Goal: Information Seeking & Learning: Compare options

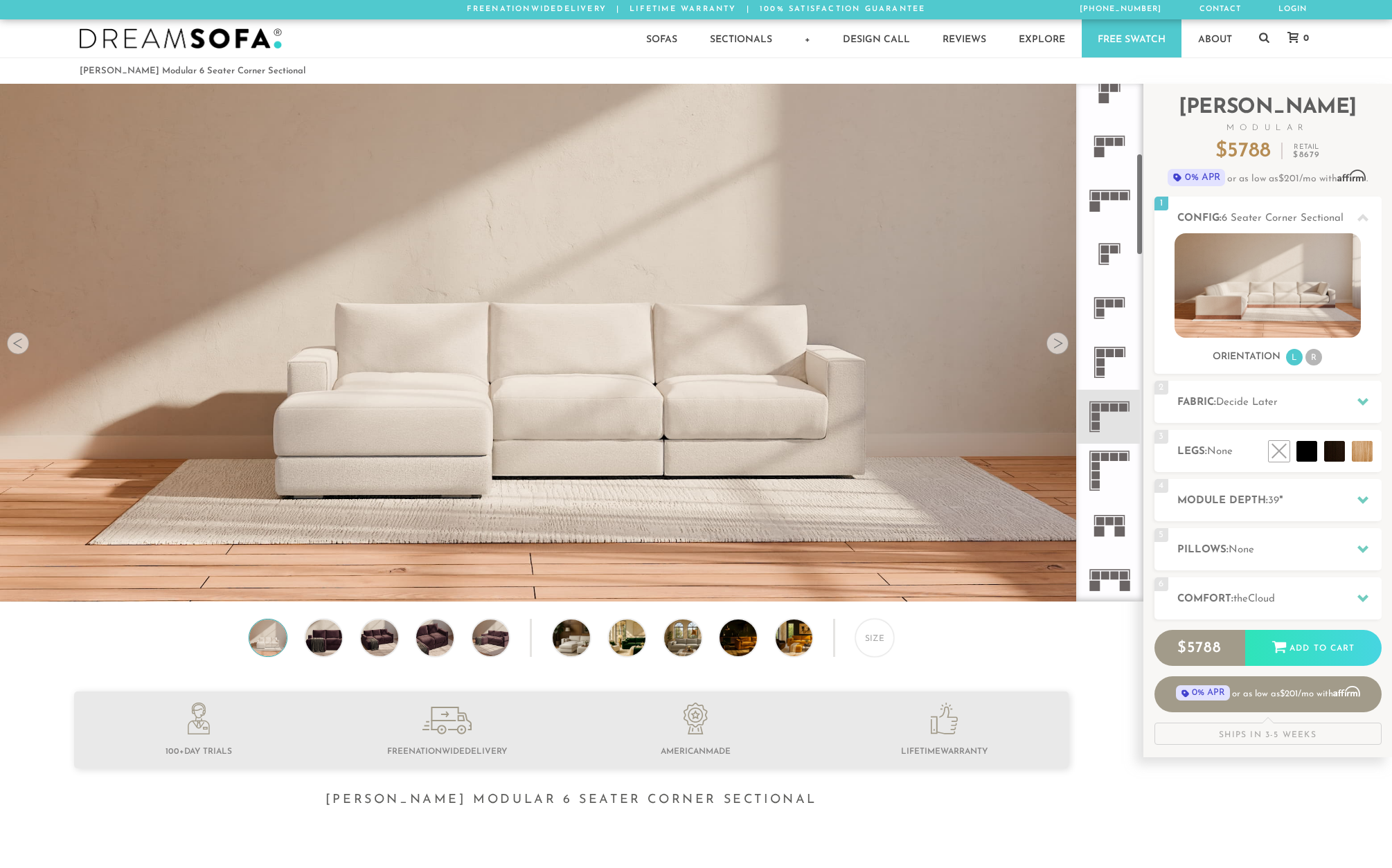
scroll to position [349, 0]
click at [1116, 417] on icon at bounding box center [1109, 412] width 54 height 54
click at [1065, 343] on div at bounding box center [1058, 343] width 22 height 22
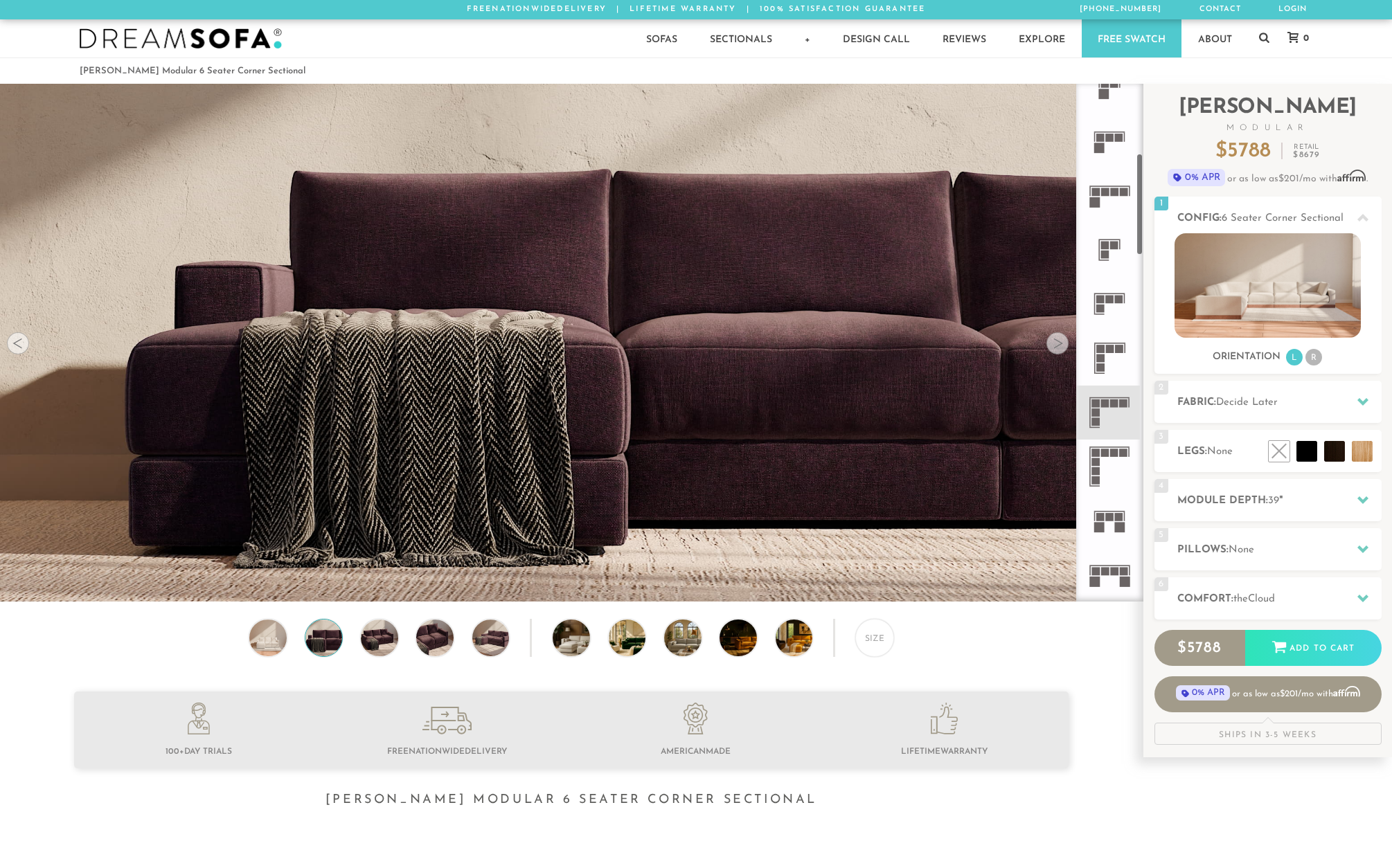
click at [1053, 343] on div at bounding box center [1058, 343] width 22 height 22
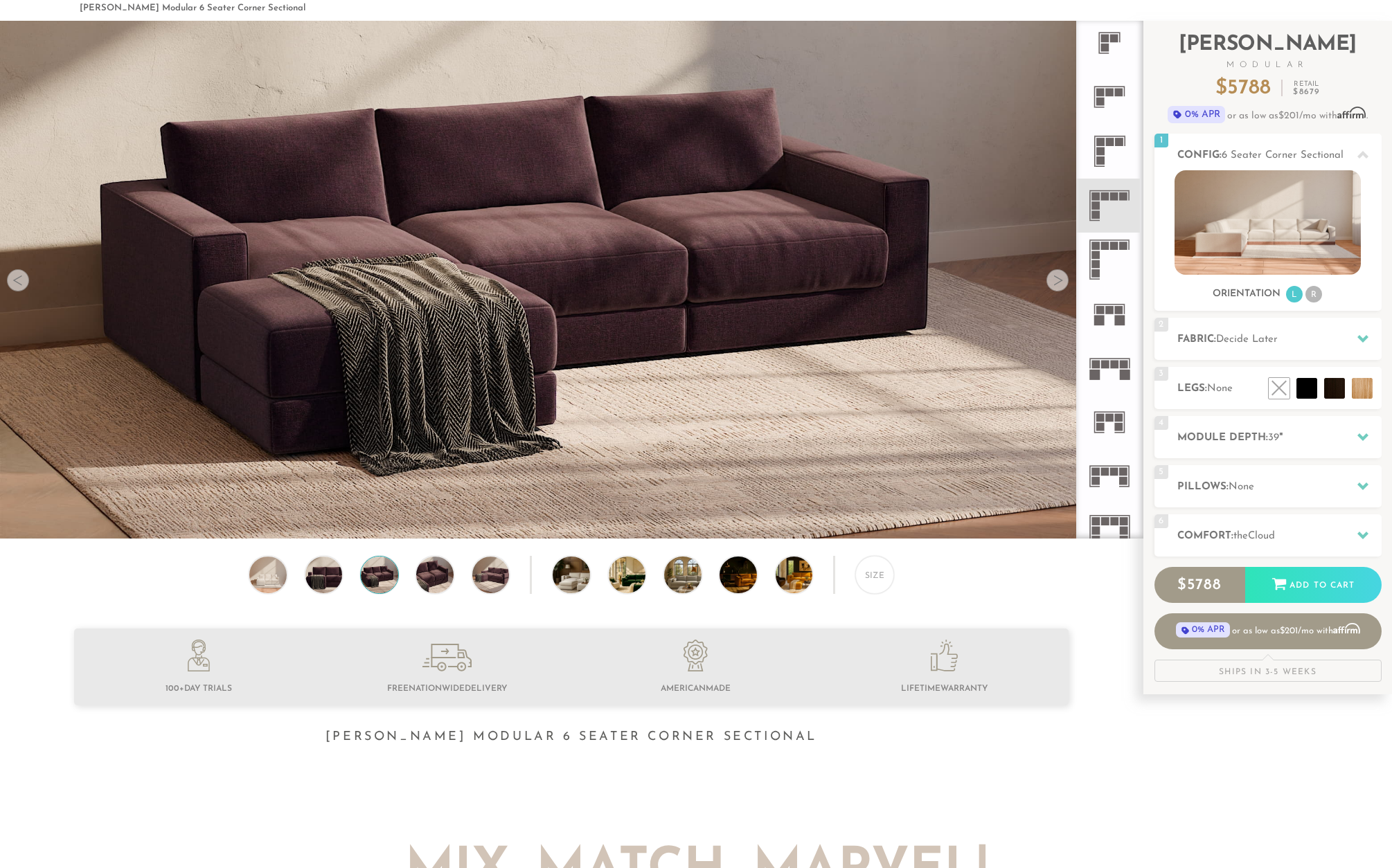
scroll to position [43, 0]
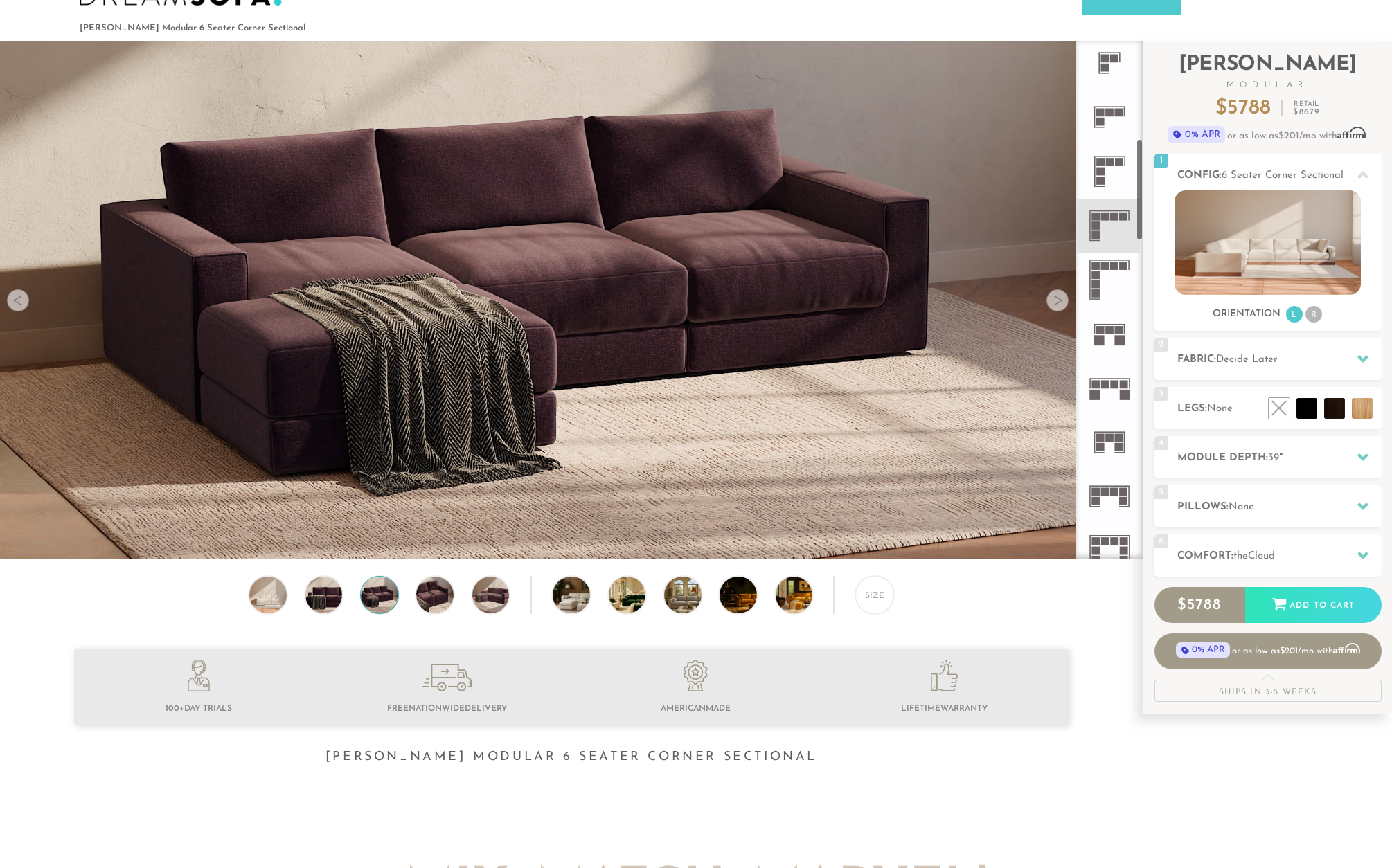
click at [1108, 396] on icon at bounding box center [1109, 388] width 54 height 54
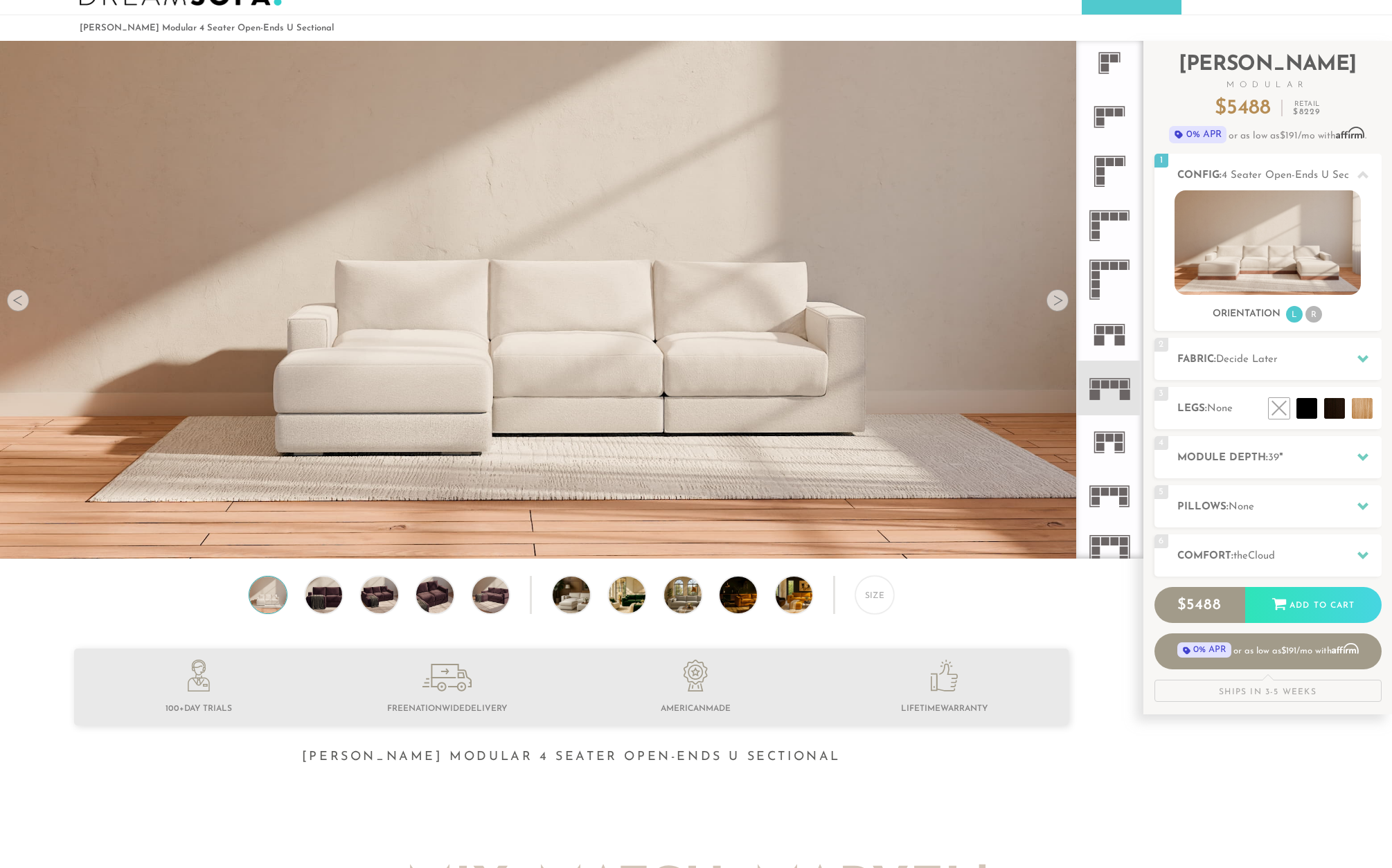
click at [1091, 272] on icon at bounding box center [1109, 280] width 54 height 54
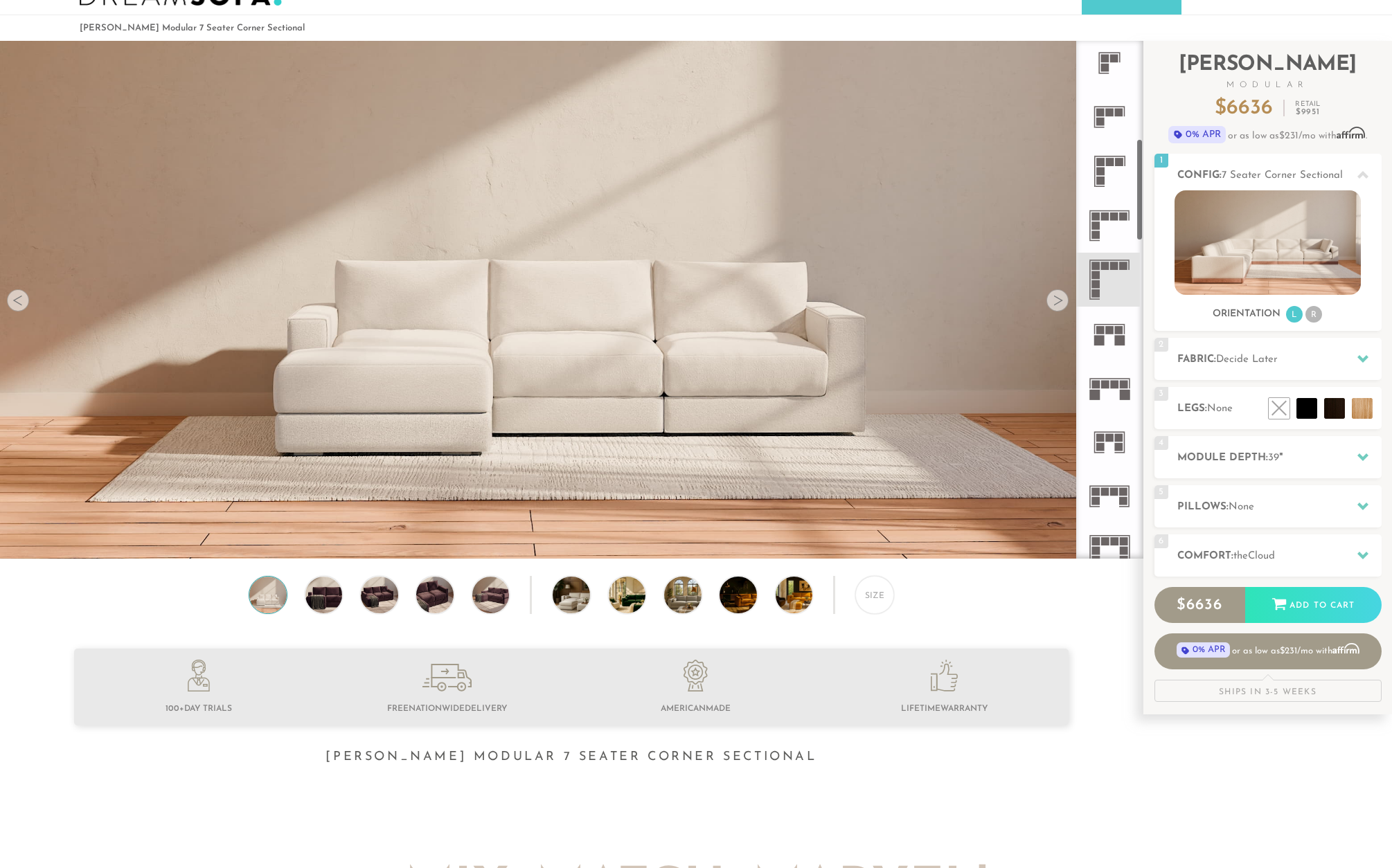
click at [1112, 214] on rect at bounding box center [1115, 217] width 8 height 8
click at [1304, 263] on img at bounding box center [1267, 242] width 186 height 105
click at [1365, 177] on icon at bounding box center [1363, 175] width 11 height 8
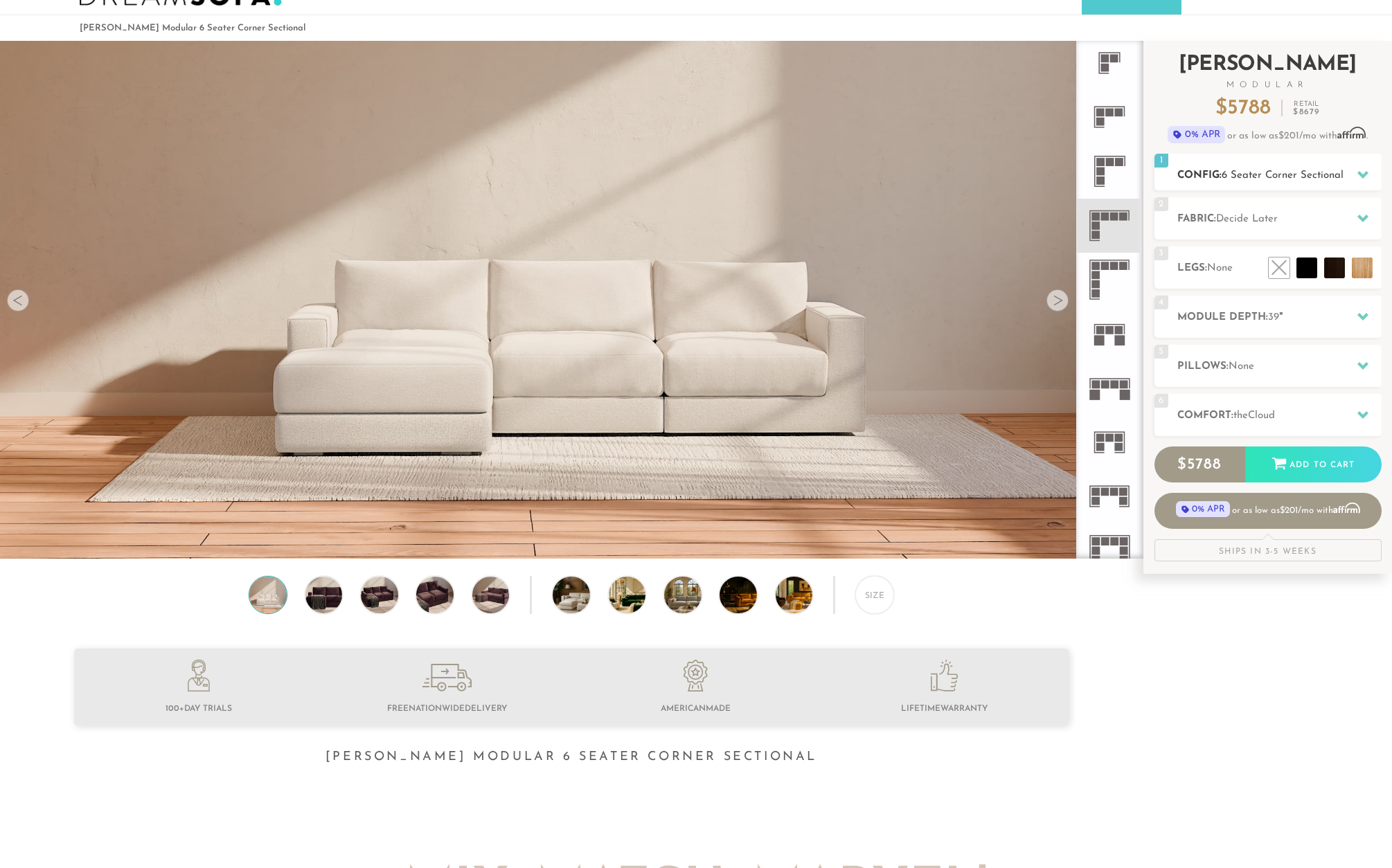
click at [1359, 173] on icon at bounding box center [1363, 175] width 11 height 8
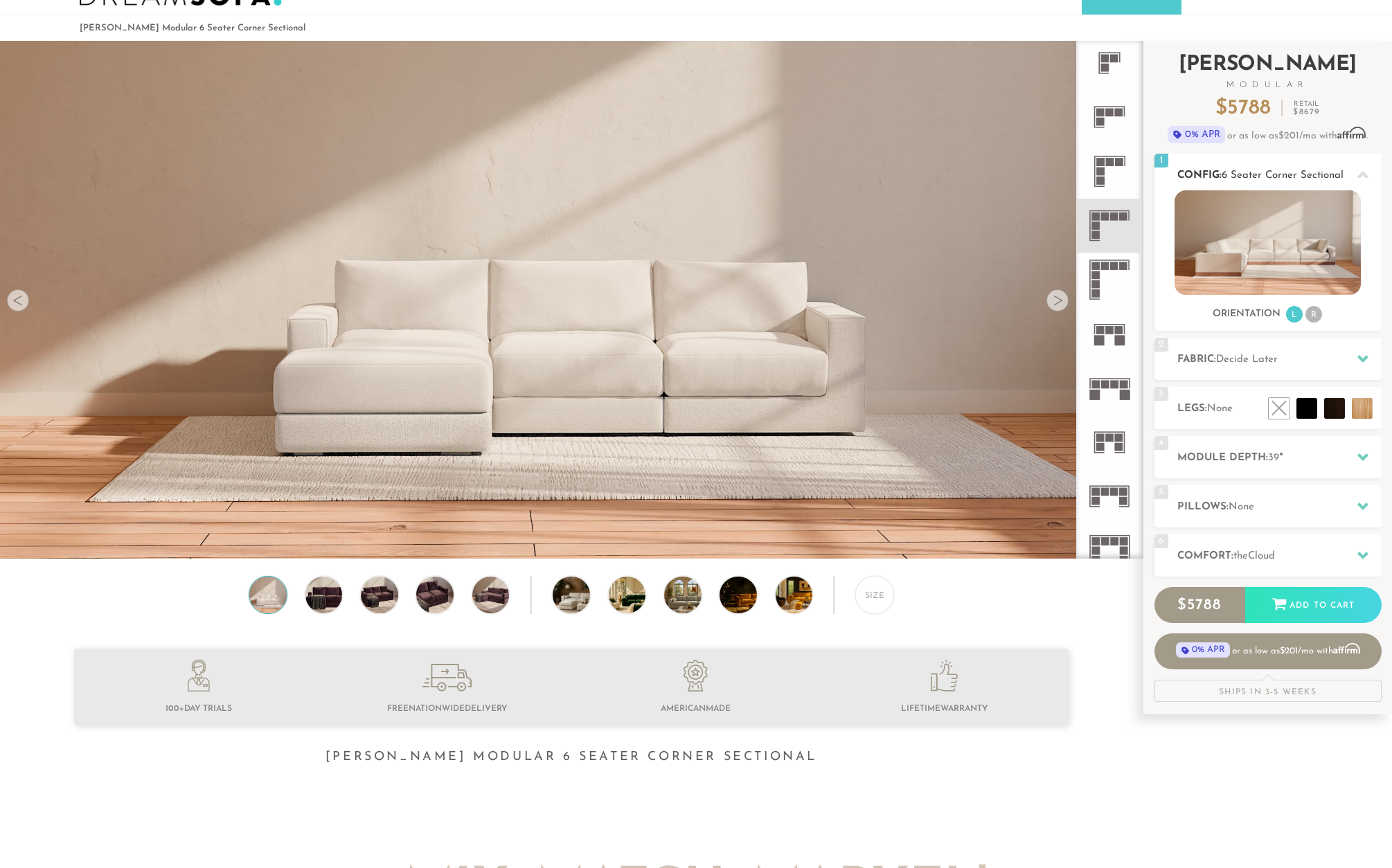
click at [1270, 238] on img at bounding box center [1267, 242] width 186 height 105
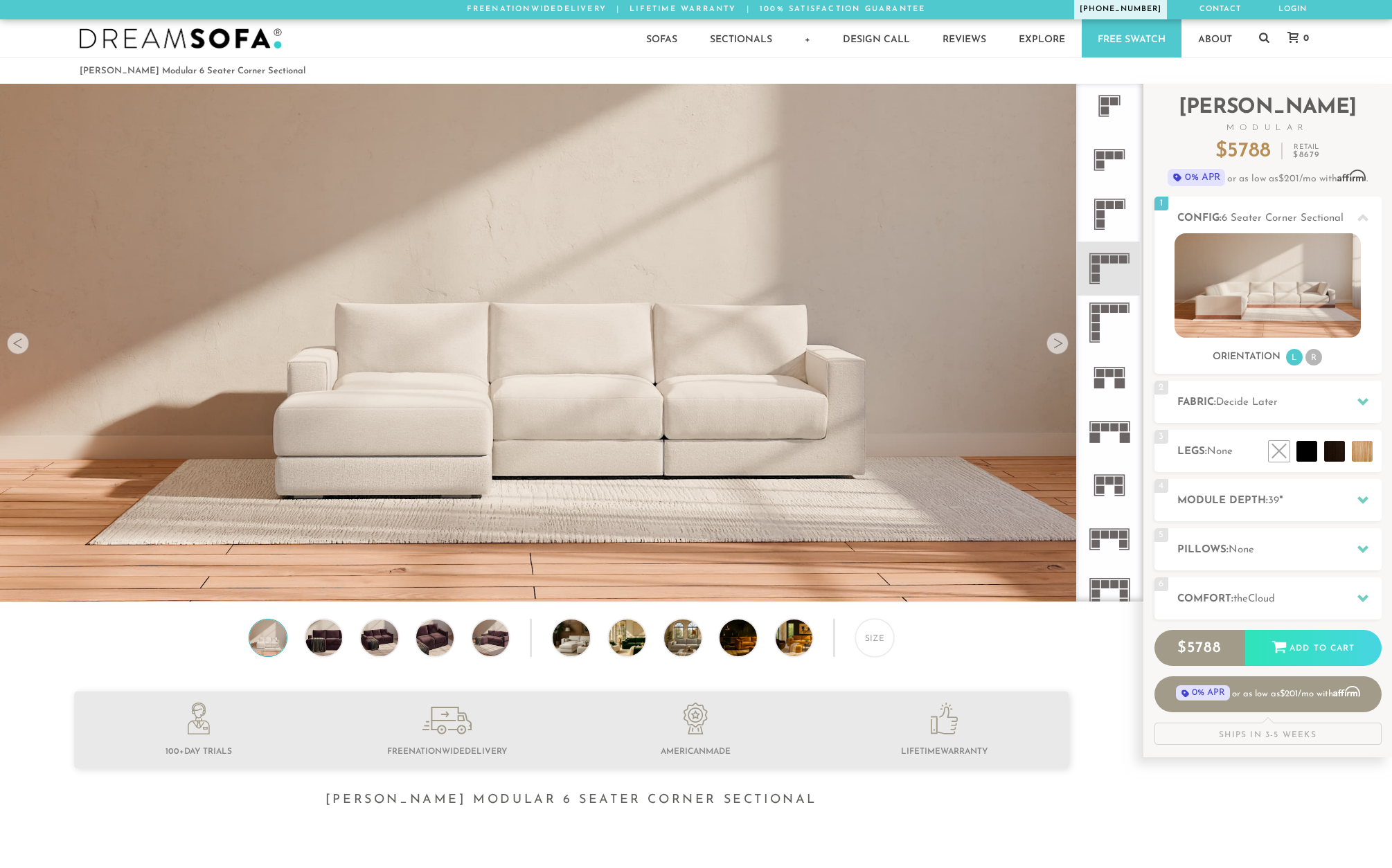
drag, startPoint x: 1270, startPoint y: 238, endPoint x: 1113, endPoint y: 0, distance: 285.1
